Goal: Task Accomplishment & Management: Manage account settings

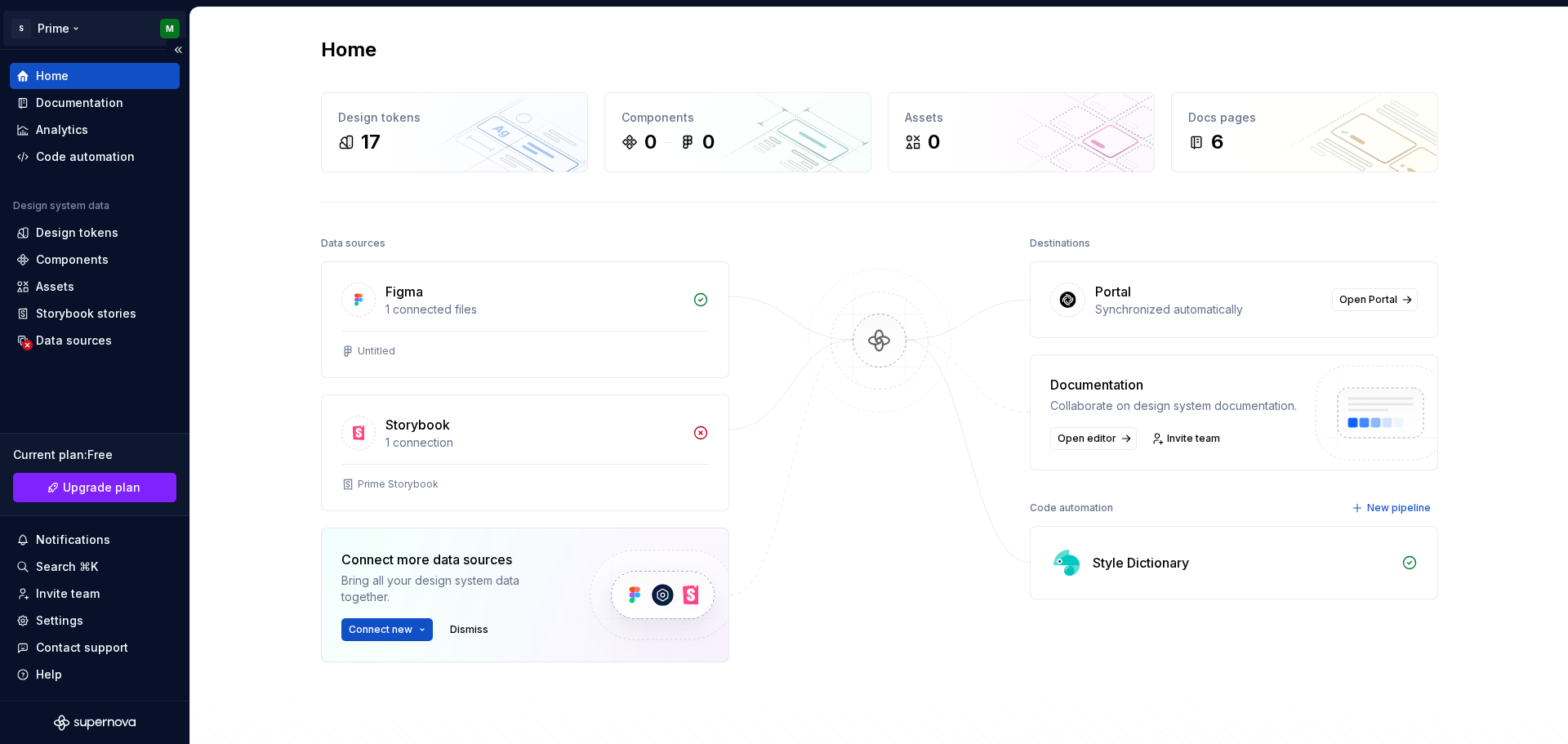
click at [167, 33] on html "S Prime M Home Documentation Analytics Code automation Design system data Desig…" at bounding box center [784, 372] width 1568 height 744
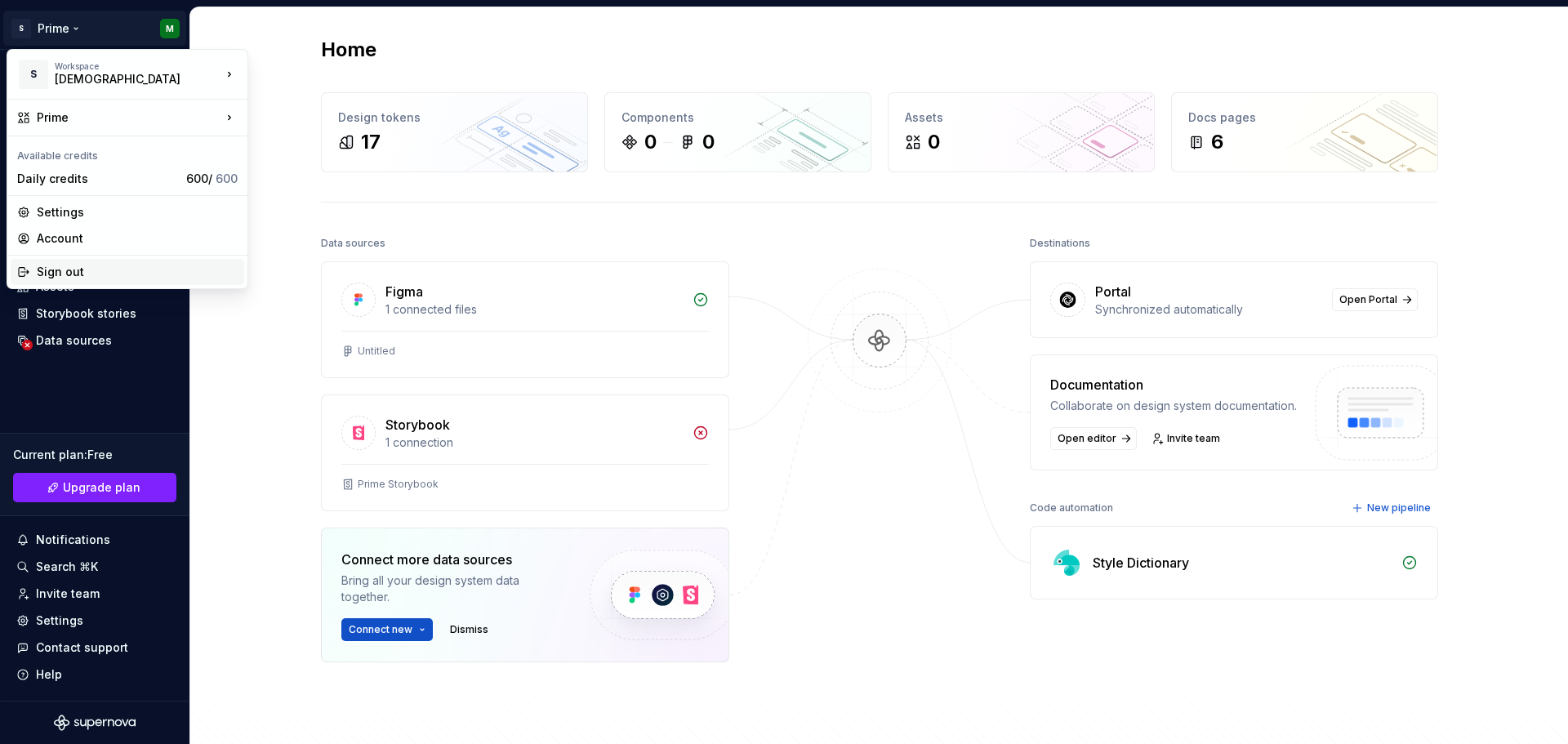
click at [66, 278] on div "Sign out" at bounding box center [136, 272] width 201 height 16
click at [172, 30] on html "S Prime M Home Documentation Analytics Code automation Design system data Desig…" at bounding box center [784, 372] width 1568 height 744
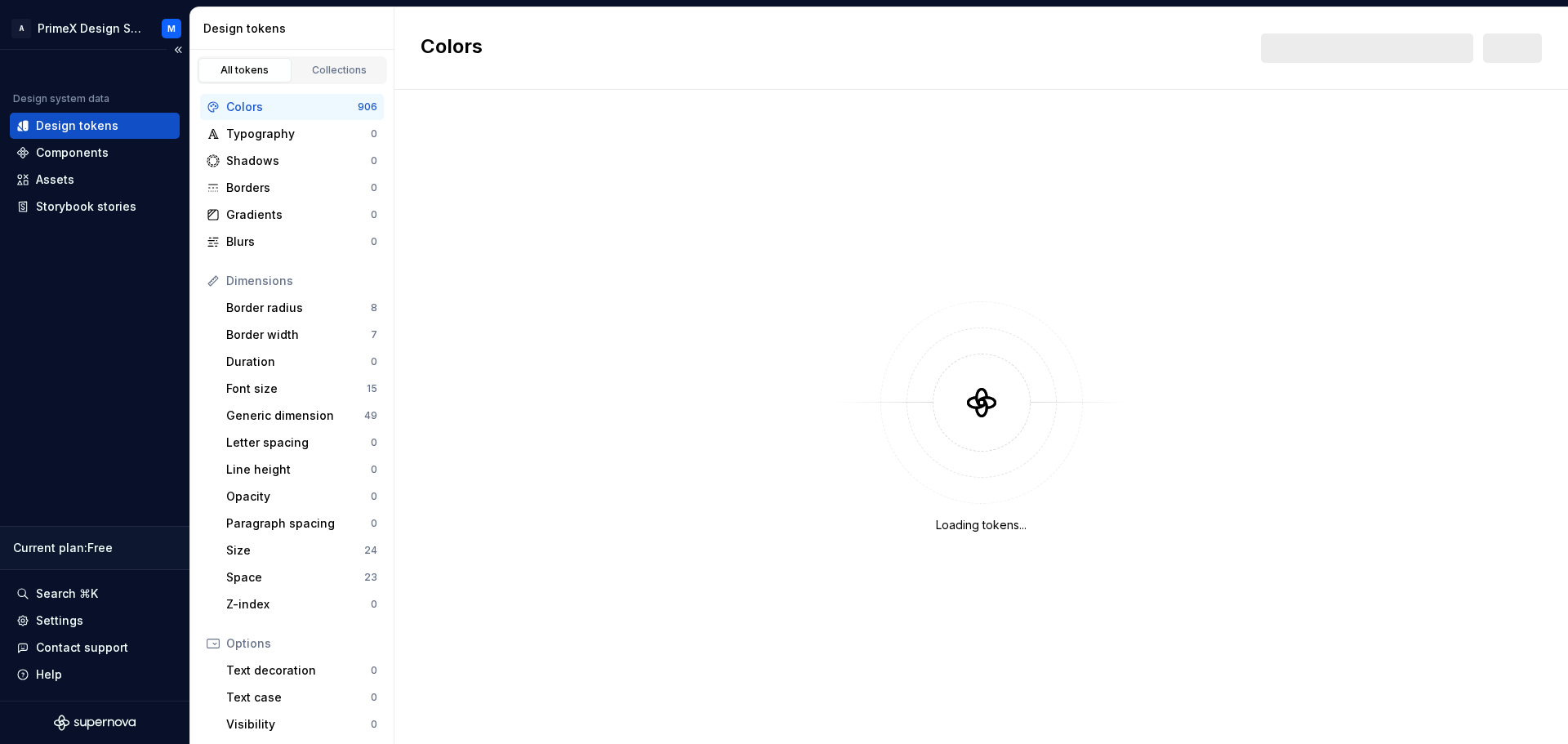
click at [58, 558] on div "Current plan : Free" at bounding box center [94, 548] width 189 height 44
click at [84, 204] on div "Storybook stories" at bounding box center [85, 206] width 101 height 16
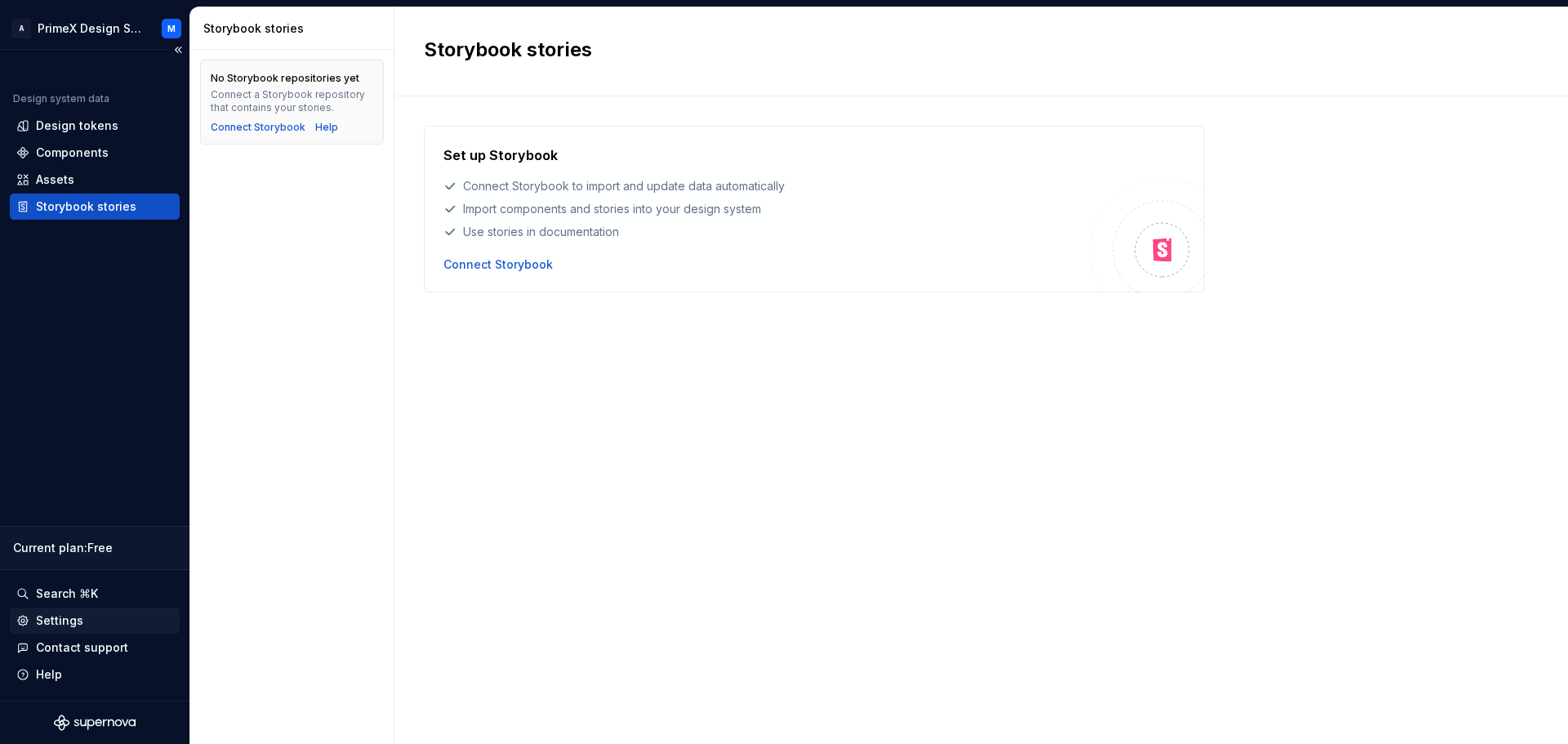
click at [115, 625] on div "Settings" at bounding box center [94, 620] width 157 height 16
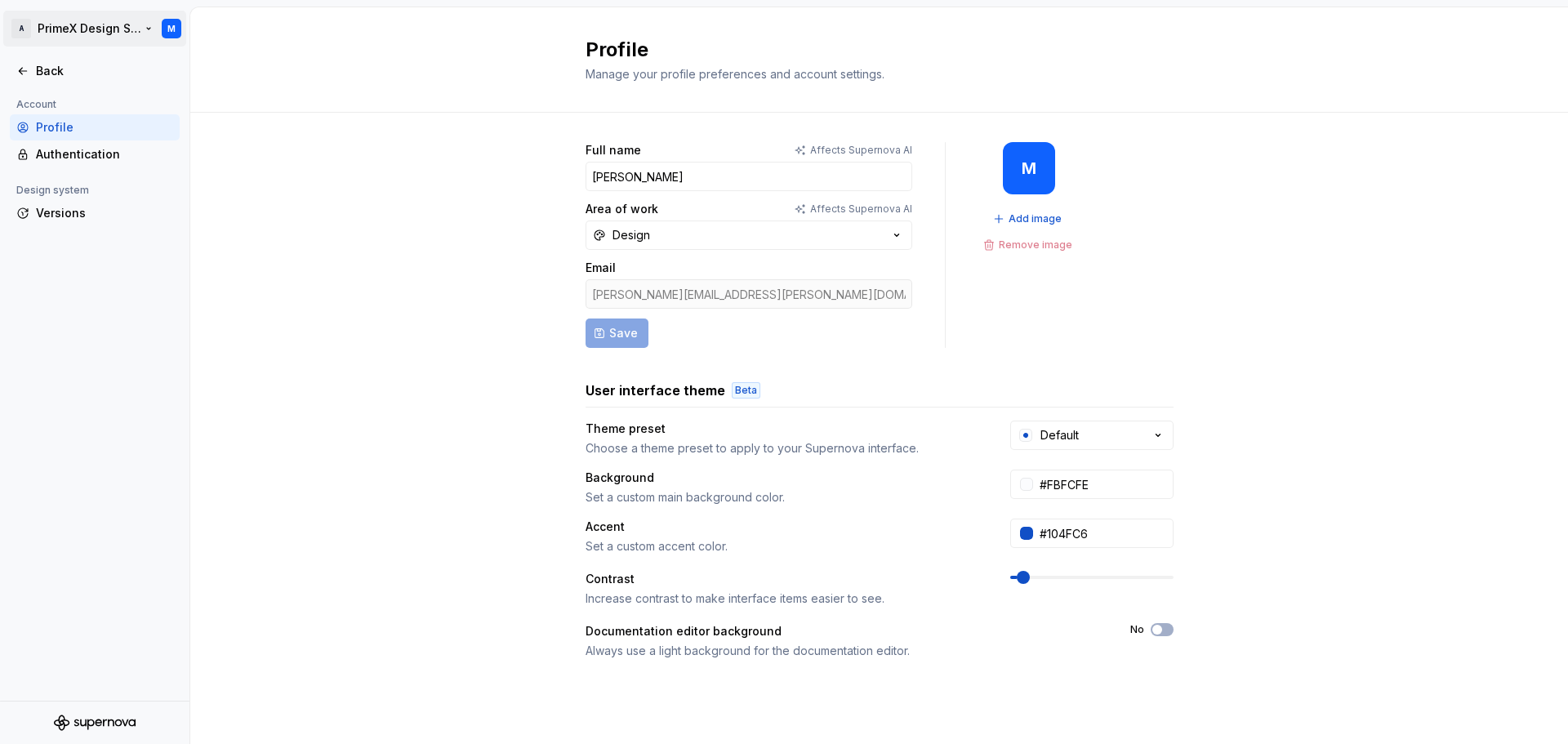
click at [164, 30] on html "A PrimeX Design System M Back Account Profile Authentication Design system Vers…" at bounding box center [784, 372] width 1568 height 744
click at [71, 107] on div "Sign out" at bounding box center [127, 116] width 233 height 26
click at [807, 237] on button "Design" at bounding box center [749, 235] width 326 height 30
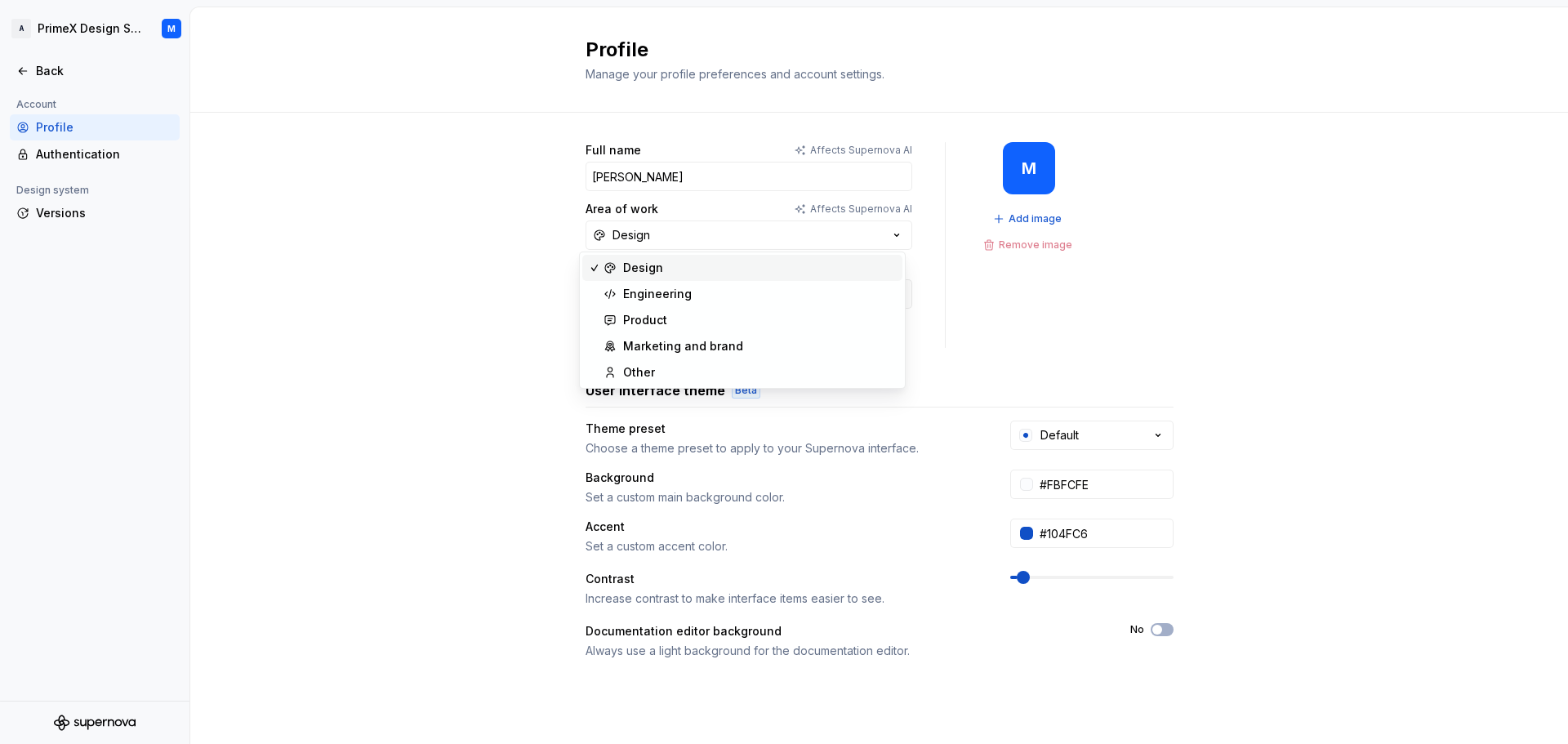
click at [286, 219] on div "Full name Affects Supernova AI Muthuraj Area of work Affects Supernova AI Desig…" at bounding box center [879, 523] width 1378 height 823
